Goal: Use online tool/utility: Use online tool/utility

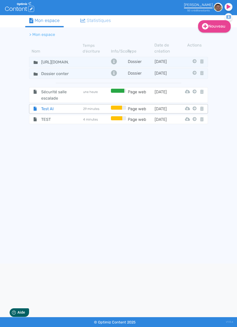
click at [63, 110] on span "Test AI" at bounding box center [54, 109] width 35 height 6
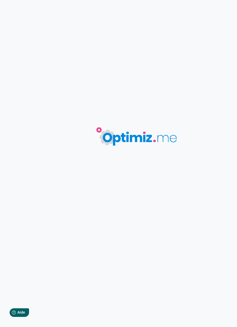
type input "Test AI"
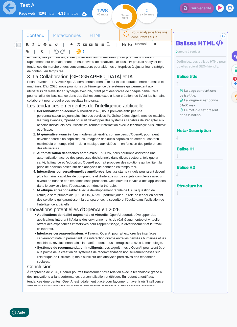
scroll to position [380, 0]
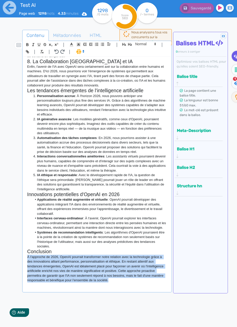
drag, startPoint x: 27, startPoint y: 258, endPoint x: 139, endPoint y: 279, distance: 113.9
click at [139, 279] on p "À l'approche de 2026, OpenAI pourrait transformer notre relation avec la techno…" at bounding box center [96, 268] width 139 height 28
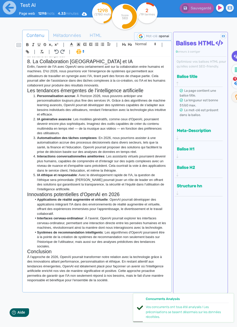
click at [82, 52] on icon at bounding box center [83, 51] width 5 height 5
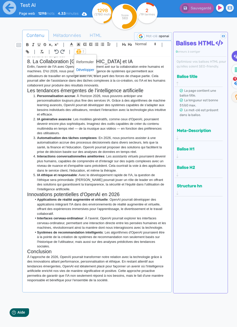
click at [80, 71] on span at bounding box center [85, 70] width 18 height 8
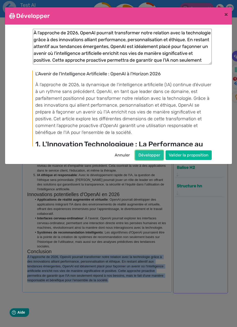
click at [148, 156] on button "Développer" at bounding box center [149, 155] width 28 height 10
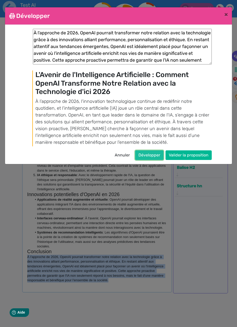
click at [149, 156] on button "Développer" at bounding box center [149, 155] width 28 height 10
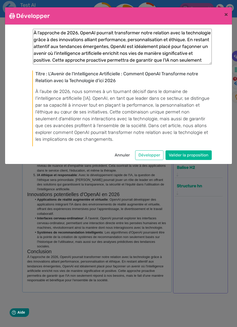
click at [90, 155] on div "Annuler Développer Valider la proposition" at bounding box center [118, 155] width 186 height 10
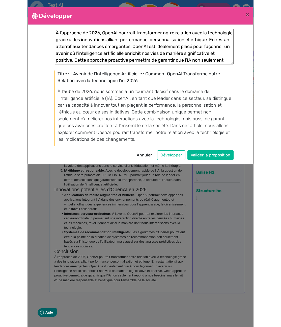
scroll to position [283, 0]
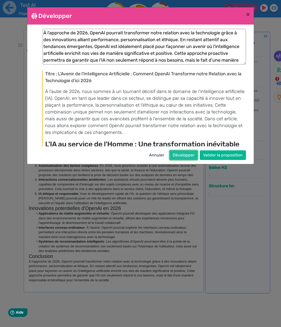
click at [178, 152] on button "Développer" at bounding box center [184, 155] width 28 height 10
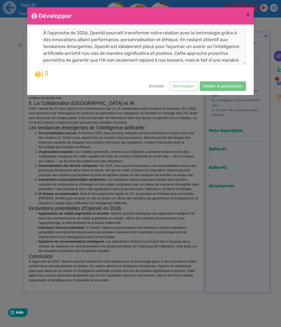
scroll to position [0, 0]
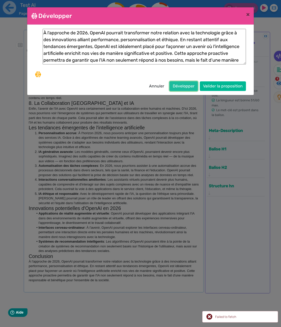
click at [187, 86] on button "Développer" at bounding box center [184, 86] width 28 height 10
